Goal: Task Accomplishment & Management: Manage account settings

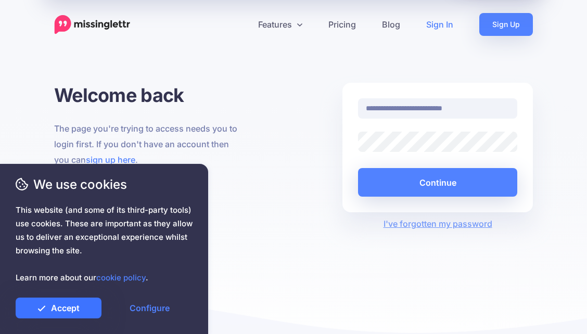
click at [67, 306] on link "Accept" at bounding box center [59, 308] width 86 height 21
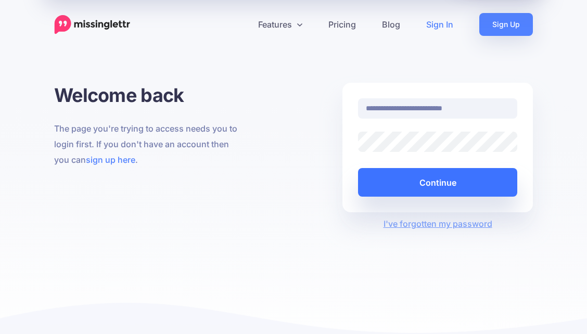
click at [434, 185] on button "Continue" at bounding box center [437, 182] width 159 height 29
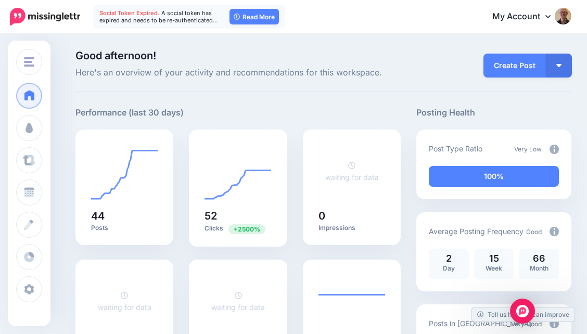
click at [140, 14] on span "Social Token Expired." at bounding box center [129, 12] width 60 height 7
click at [257, 17] on link "Read More" at bounding box center [253, 17] width 49 height 16
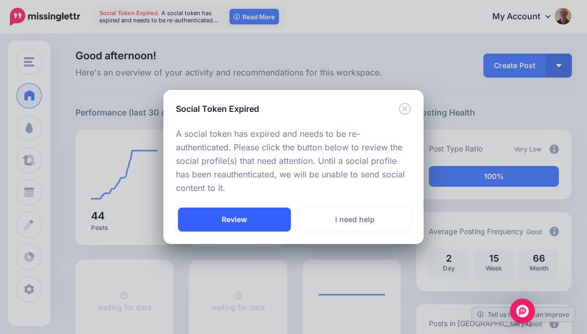
click at [261, 215] on link "Review" at bounding box center [234, 220] width 113 height 24
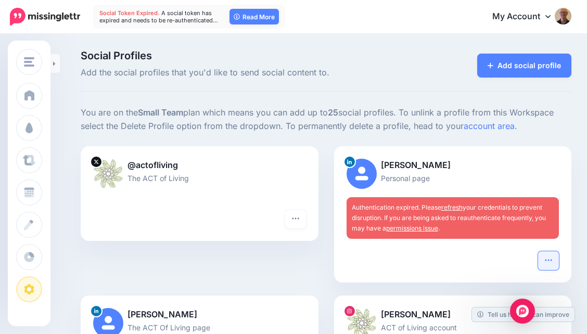
click at [547, 257] on icon "button" at bounding box center [548, 260] width 8 height 8
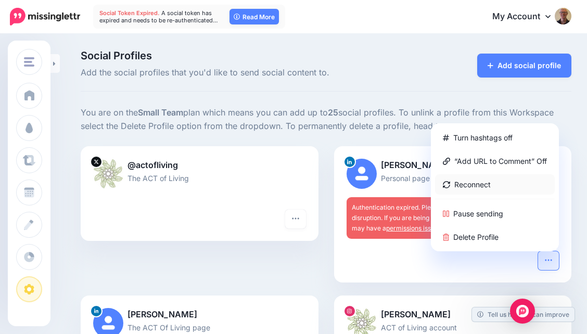
click at [513, 180] on link "Reconnect" at bounding box center [495, 184] width 120 height 20
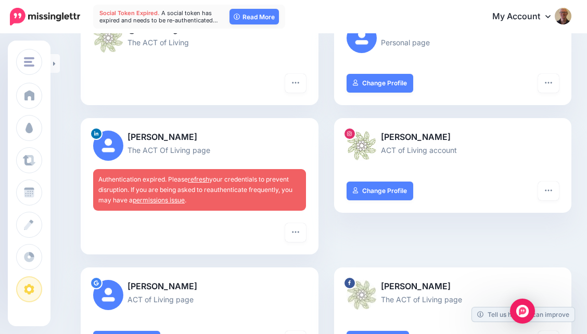
scroll to position [201, 0]
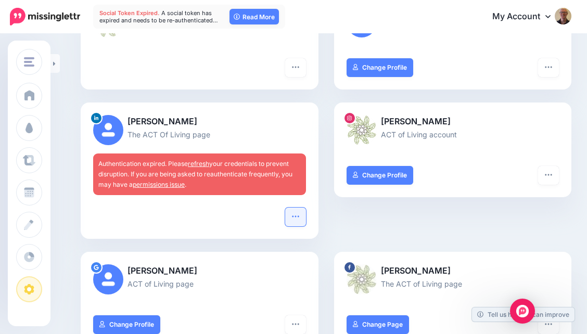
click at [293, 215] on icon "button" at bounding box center [295, 216] width 8 height 8
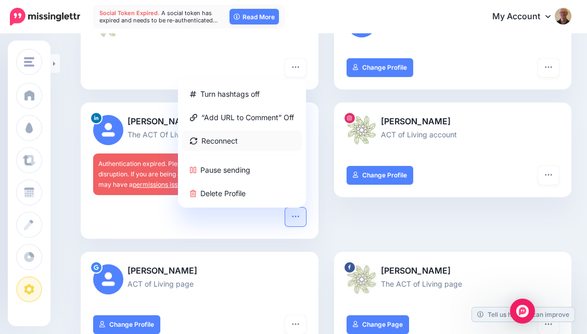
click at [263, 137] on link "Reconnect" at bounding box center [242, 141] width 120 height 20
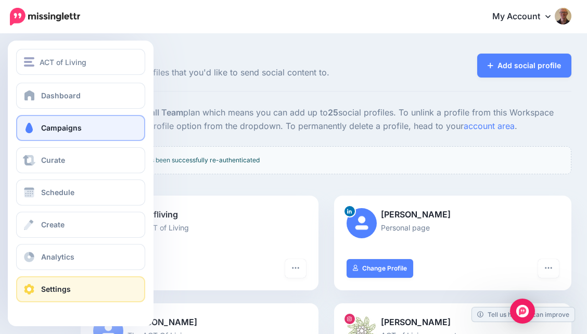
click at [41, 126] on link "Campaigns" at bounding box center [80, 128] width 129 height 26
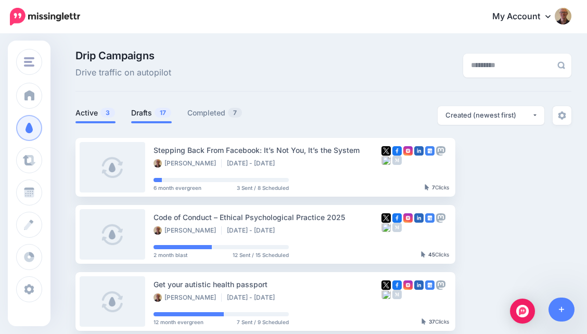
click at [141, 112] on link "Drafts 17" at bounding box center [151, 113] width 41 height 12
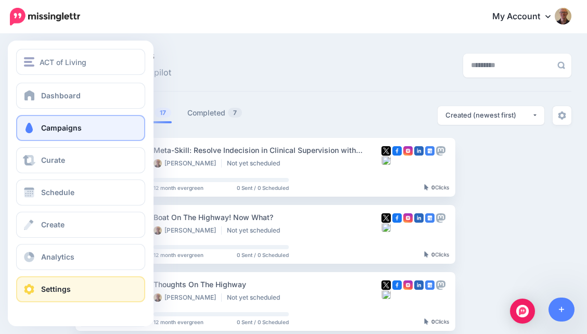
click at [44, 292] on span "Settings" at bounding box center [56, 289] width 30 height 9
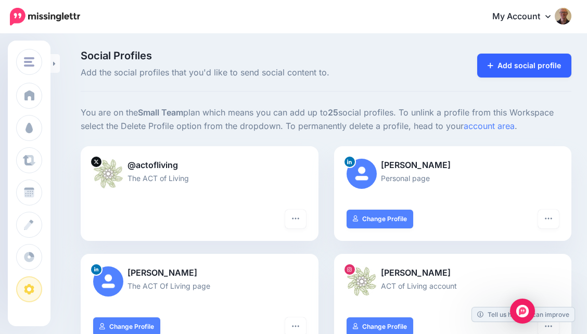
click at [518, 55] on link "Add social profile" at bounding box center [524, 66] width 94 height 24
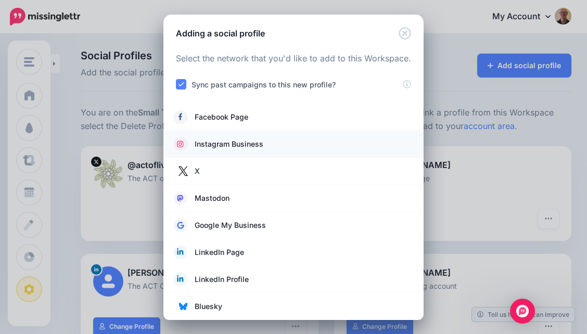
scroll to position [1, 0]
click at [405, 33] on icon "Close" at bounding box center [404, 33] width 12 height 12
